Goal: Task Accomplishment & Management: Manage account settings

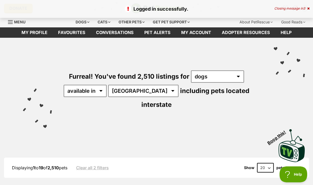
click at [74, 31] on link "Favourites" at bounding box center [72, 32] width 38 height 10
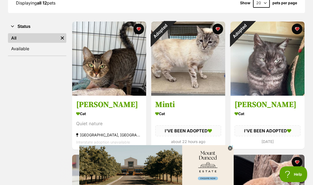
scroll to position [87, 0]
click at [170, 40] on div "Adopted" at bounding box center [160, 31] width 19 height 19
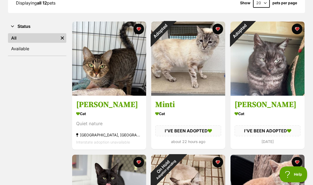
scroll to position [108, 0]
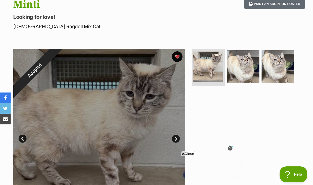
click at [240, 67] on img at bounding box center [243, 66] width 33 height 33
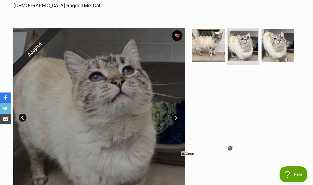
scroll to position [84, 0]
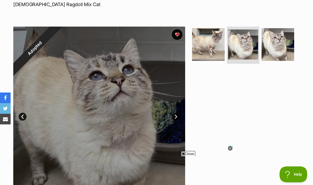
click at [276, 46] on img at bounding box center [278, 44] width 33 height 33
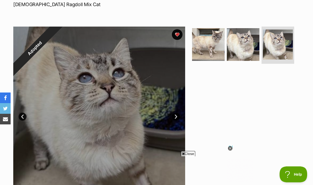
scroll to position [0, 0]
